Goal: Information Seeking & Learning: Learn about a topic

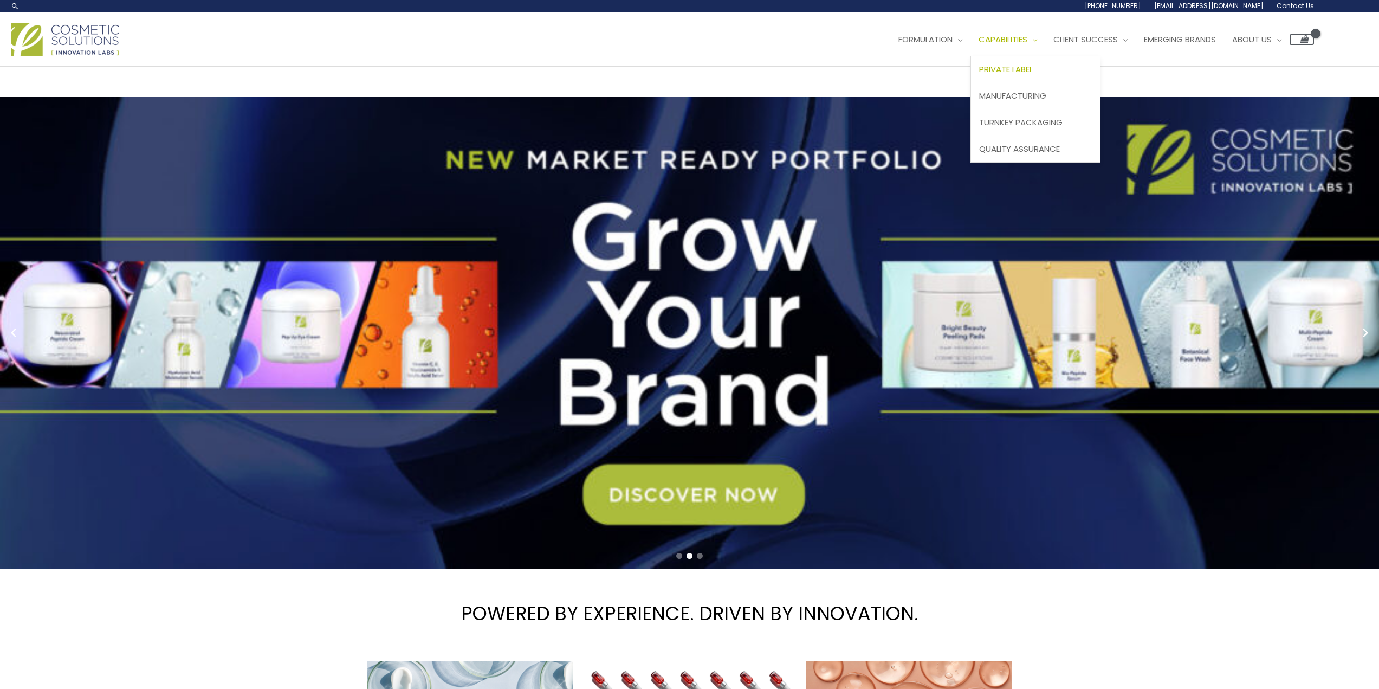
click at [1023, 73] on span "Private Label" at bounding box center [1006, 68] width 54 height 11
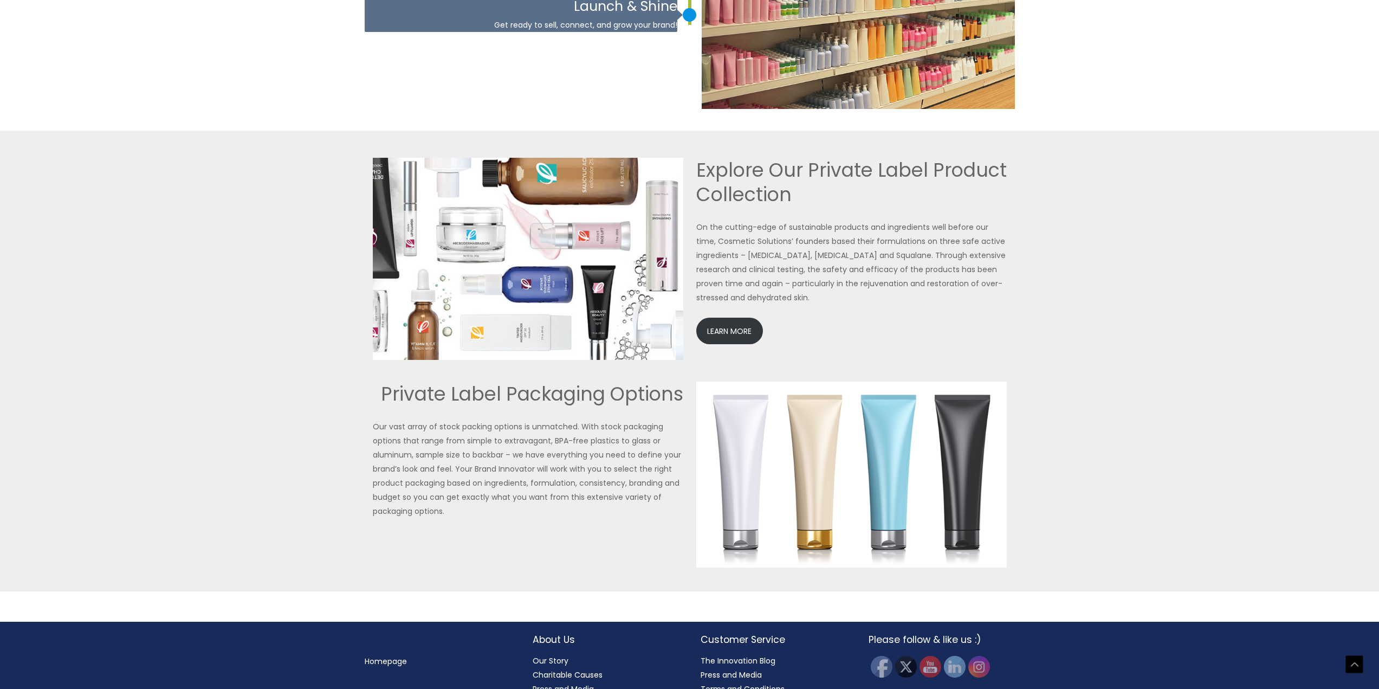
scroll to position [2222, 0]
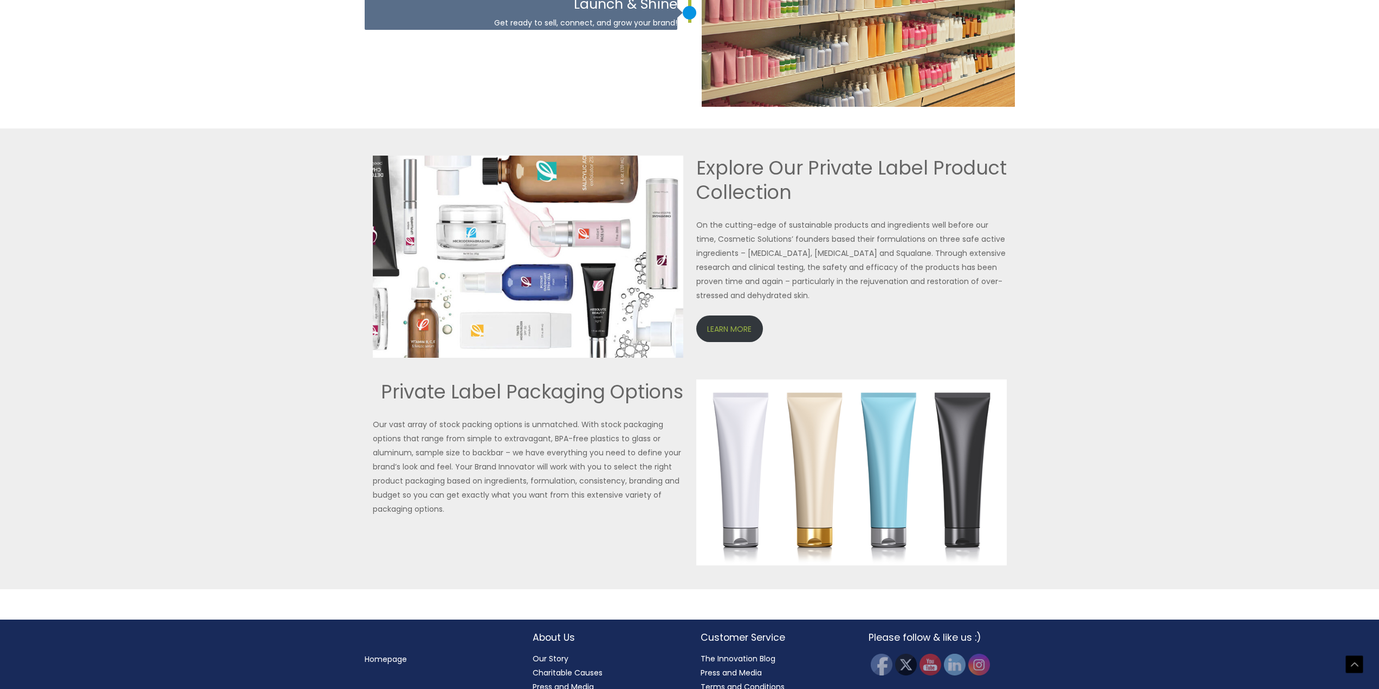
click at [736, 329] on link "LEARN MORE" at bounding box center [729, 328] width 67 height 27
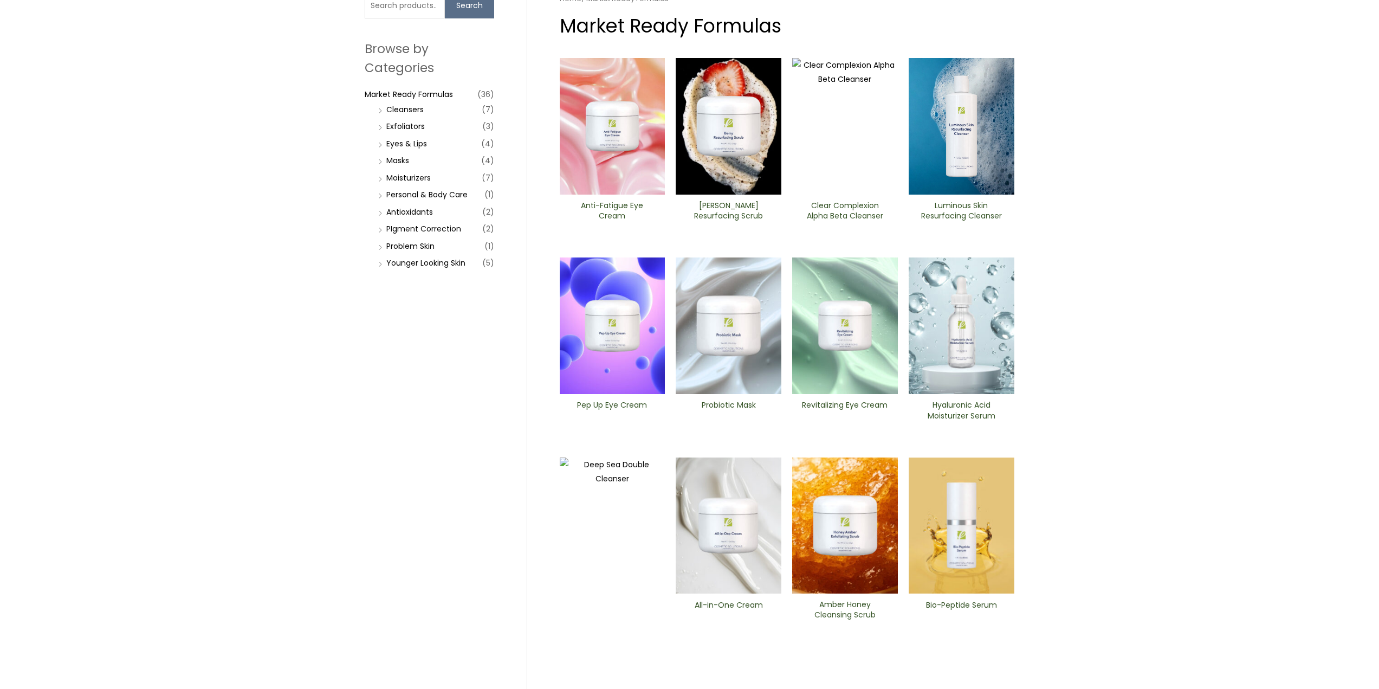
scroll to position [235, 0]
